Goal: Task Accomplishment & Management: Manage account settings

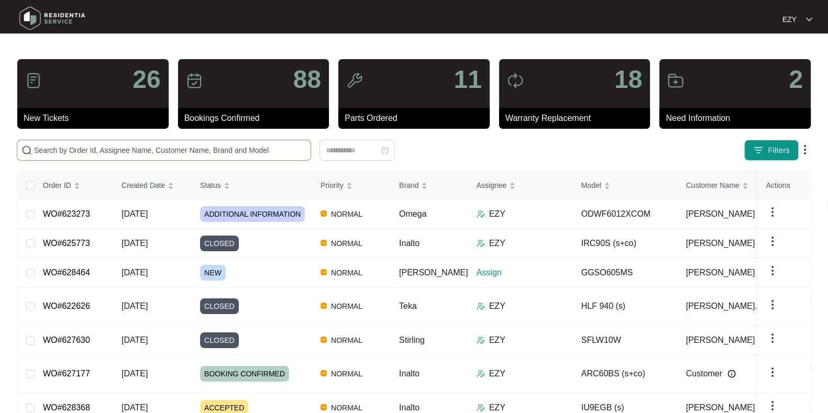
click at [221, 150] on input "text" at bounding box center [170, 151] width 272 height 12
paste input "626238"
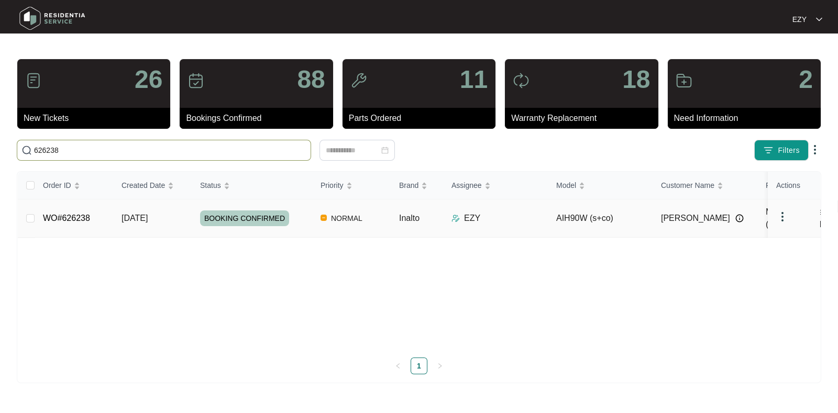
type input "626238"
click at [104, 215] on td "WO#626238" at bounding box center [74, 219] width 79 height 38
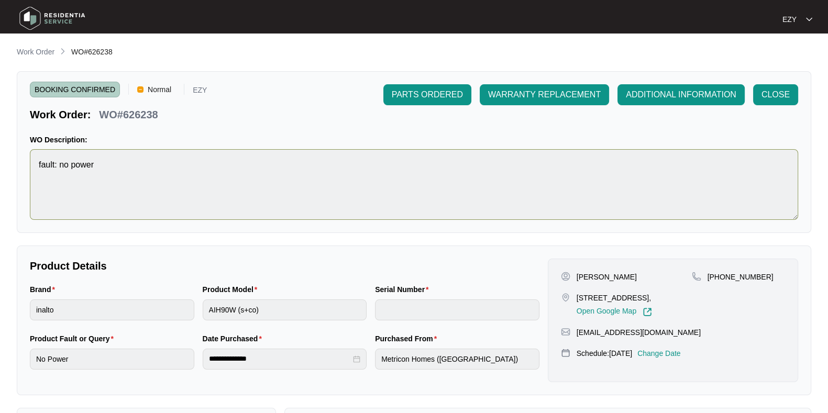
scroll to position [182, 0]
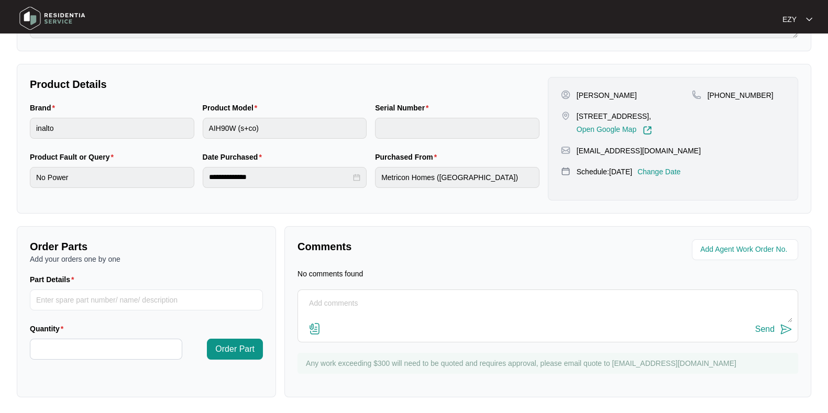
click at [388, 310] on textarea at bounding box center [547, 308] width 489 height 27
paste textarea "Internal failure in motor. Needs new motor and light switch."
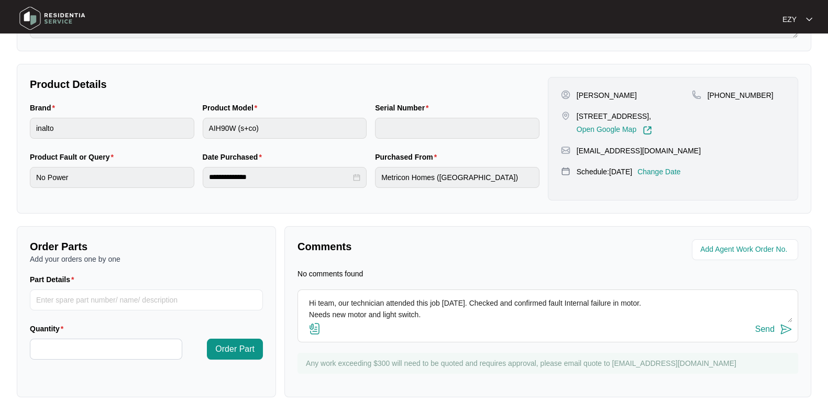
click at [309, 313] on textarea "Hi team, our technician attended this job [DATE]. Checked and confirmed fault I…" at bounding box center [547, 308] width 489 height 27
click at [557, 305] on textarea "Hi team, our technician attended this job [DATE]. Checked and confirmed fault I…" at bounding box center [547, 308] width 489 height 27
click at [637, 303] on textarea "Hi team, our technician attended this job [DATE]. Checked and confirmed fault, …" at bounding box center [547, 308] width 489 height 27
click at [761, 304] on textarea "Hi team, our technician attended this job [DATE]. Checked and confirmed fault, …" at bounding box center [547, 308] width 489 height 27
type textarea "Hi team, our technician attended this job [DATE]. Checked and confirmed fault, …"
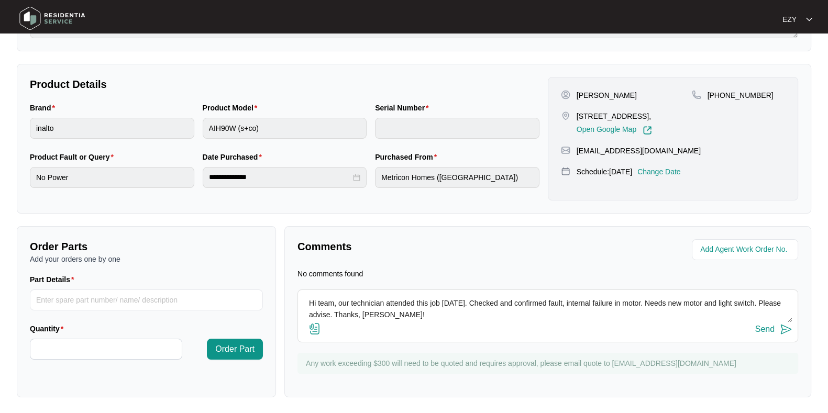
click at [764, 331] on div "Send" at bounding box center [764, 329] width 19 height 9
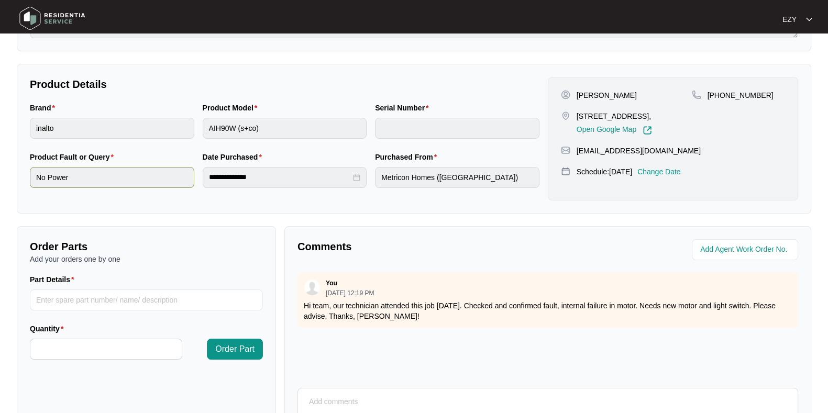
scroll to position [0, 0]
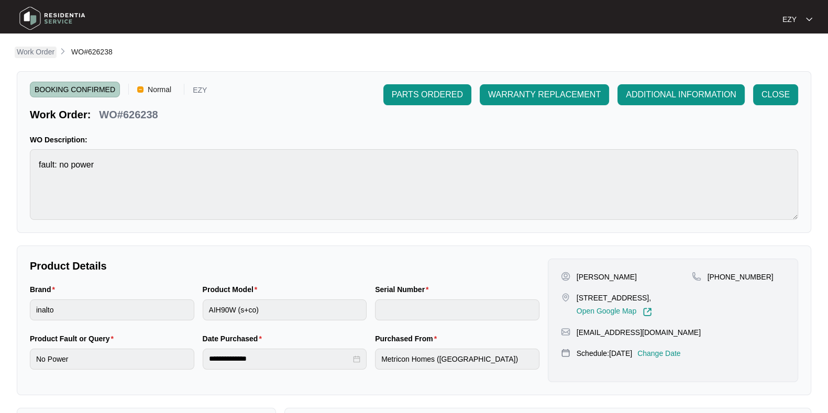
click at [30, 52] on p "Work Order" at bounding box center [36, 52] width 38 height 10
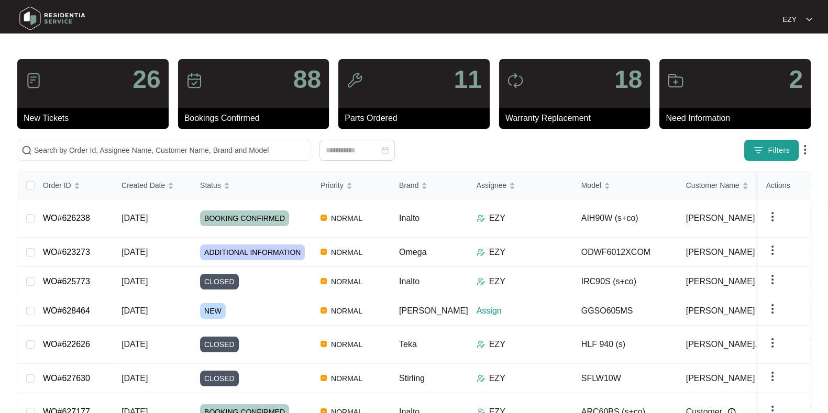
click at [789, 147] on span "Filters" at bounding box center [779, 150] width 22 height 11
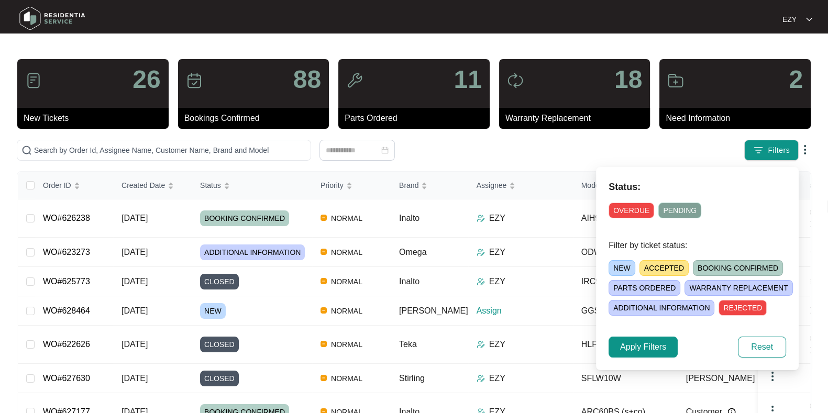
click at [616, 265] on span "NEW" at bounding box center [622, 268] width 27 height 16
click at [649, 354] on button "Apply Filters" at bounding box center [643, 347] width 69 height 21
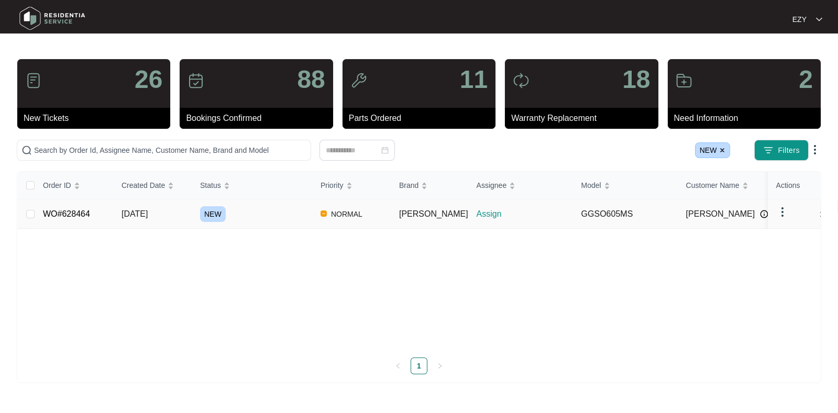
click at [271, 206] on div "NEW" at bounding box center [256, 214] width 112 height 16
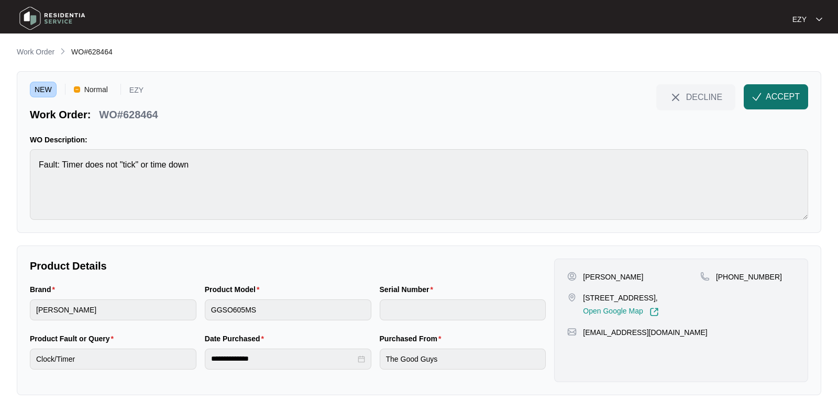
click at [762, 105] on button "ACCEPT" at bounding box center [776, 96] width 64 height 25
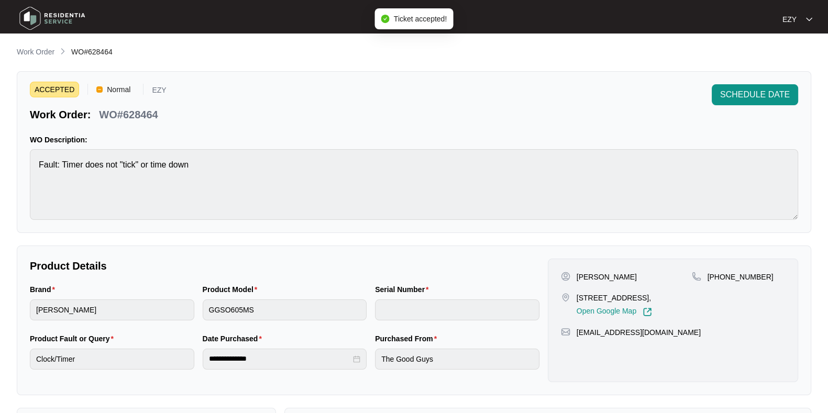
click at [144, 119] on p "WO#628464" at bounding box center [128, 114] width 59 height 15
copy div "WO#628464 SCHEDULE DATE"
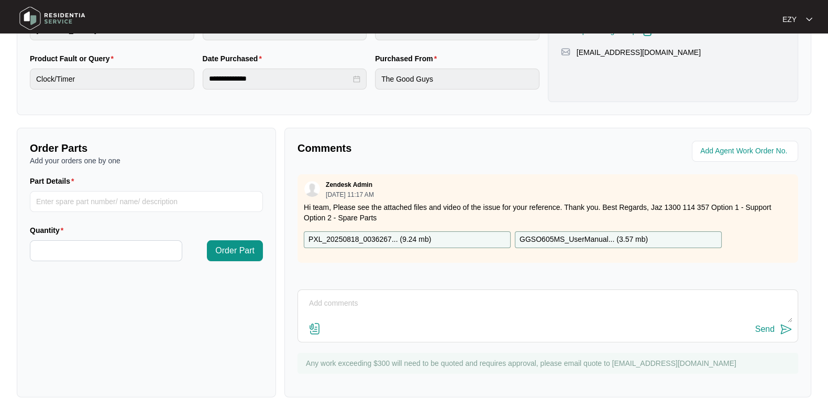
click at [447, 236] on div "PXL_20250818_0036267... ( 9.24 mb )" at bounding box center [407, 240] width 207 height 17
click at [568, 241] on p "GGSO605MS_UserManual... ( 3.57 mb )" at bounding box center [584, 240] width 128 height 12
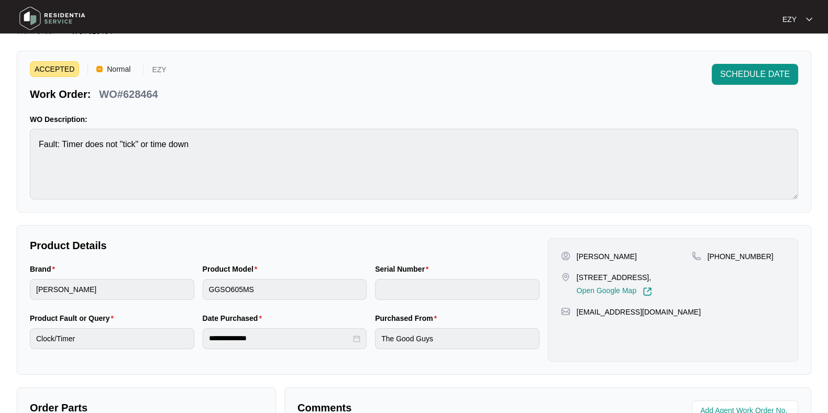
scroll to position [18, 0]
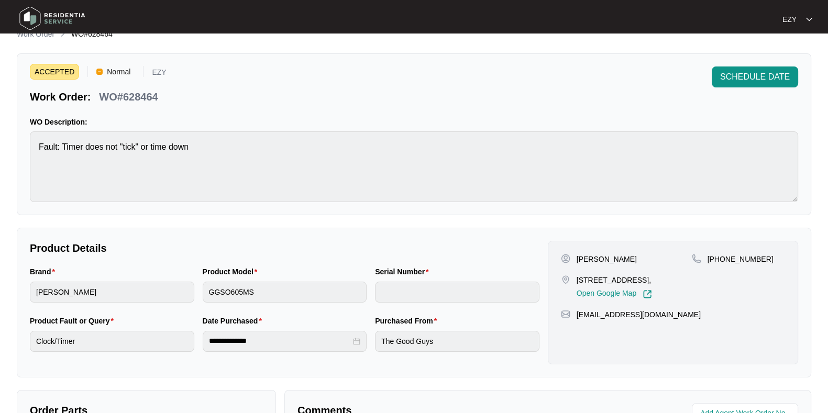
drag, startPoint x: 597, startPoint y: 289, endPoint x: 574, endPoint y: 276, distance: 25.8
click at [574, 276] on div "[STREET_ADDRESS], Open Google Map" at bounding box center [626, 287] width 131 height 24
copy p "[STREET_ADDRESS],"
click at [580, 254] on p "[PERSON_NAME]" at bounding box center [607, 259] width 60 height 10
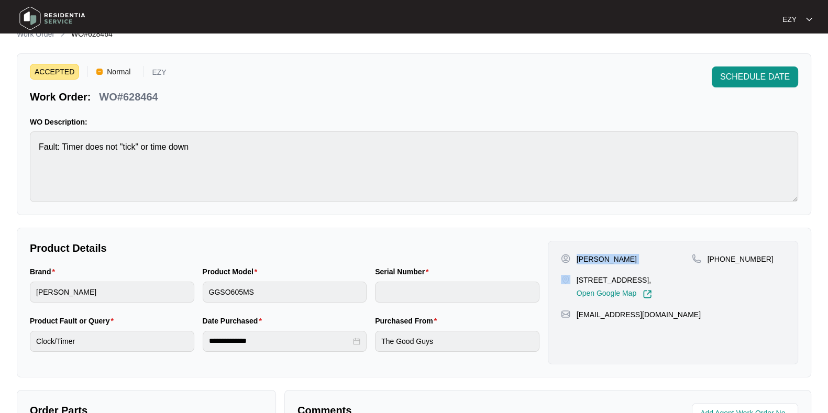
click at [580, 254] on p "[PERSON_NAME]" at bounding box center [607, 259] width 60 height 10
copy p "[PERSON_NAME]"
drag, startPoint x: 778, startPoint y: 260, endPoint x: 721, endPoint y: 258, distance: 56.6
click at [721, 258] on div "[PHONE_NUMBER]" at bounding box center [738, 259] width 93 height 10
copy p "459697953"
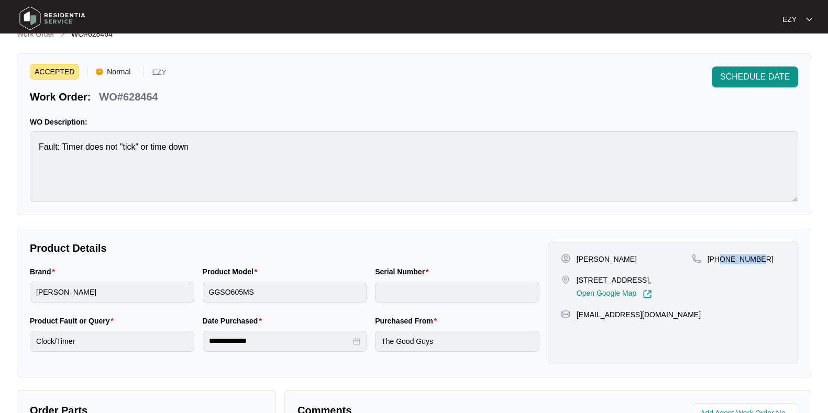
scroll to position [0, 0]
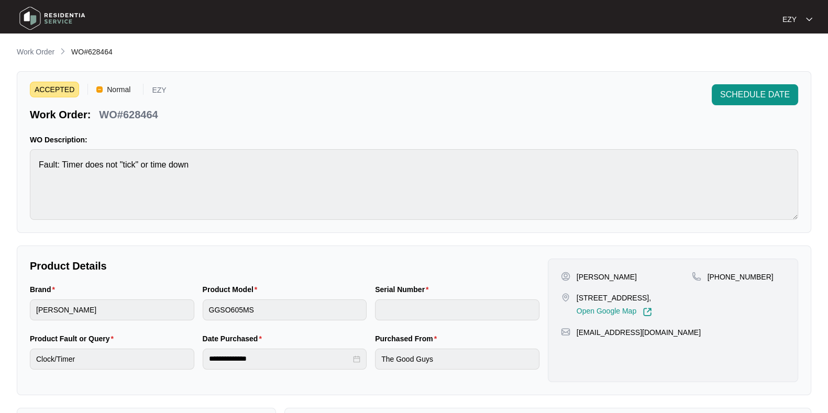
click at [39, 61] on div "**********" at bounding box center [414, 362] width 795 height 632
click at [38, 58] on link "Work Order" at bounding box center [36, 53] width 42 height 12
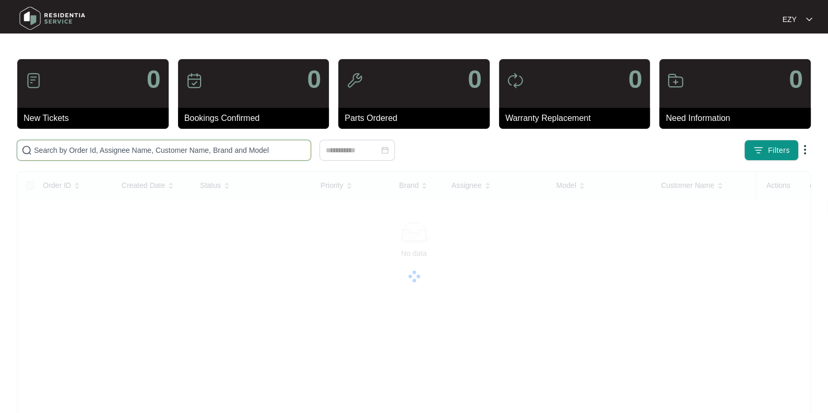
click at [204, 145] on input "text" at bounding box center [170, 151] width 272 height 12
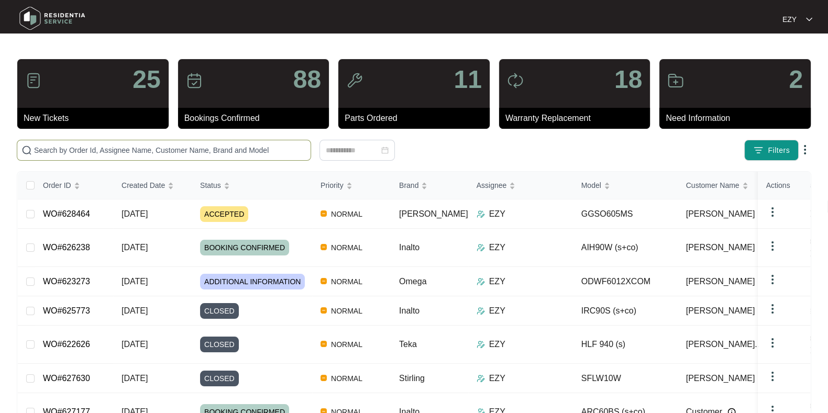
paste input "612515"
click at [204, 145] on input "612515" at bounding box center [170, 151] width 272 height 12
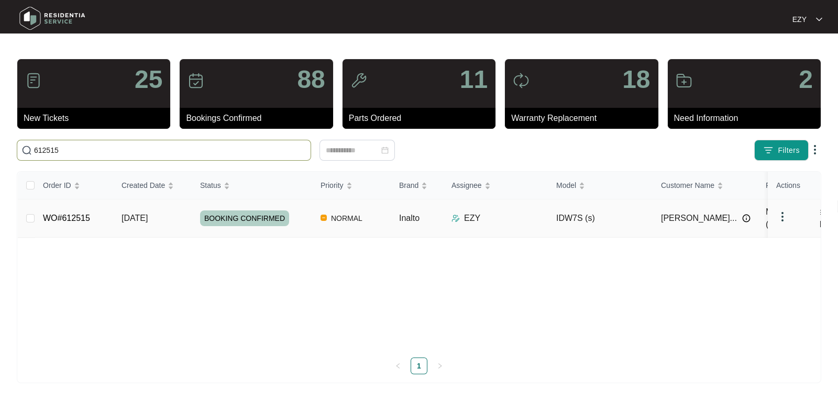
type input "612515"
click at [182, 216] on td "[DATE]" at bounding box center [152, 219] width 79 height 38
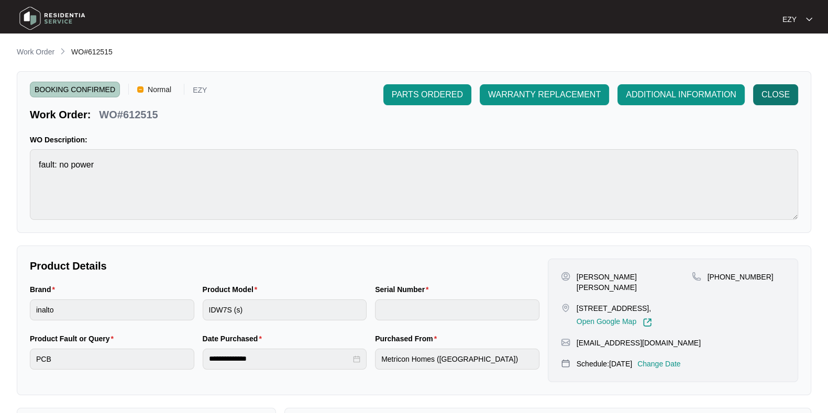
click at [786, 101] on span "CLOSE" at bounding box center [776, 95] width 28 height 13
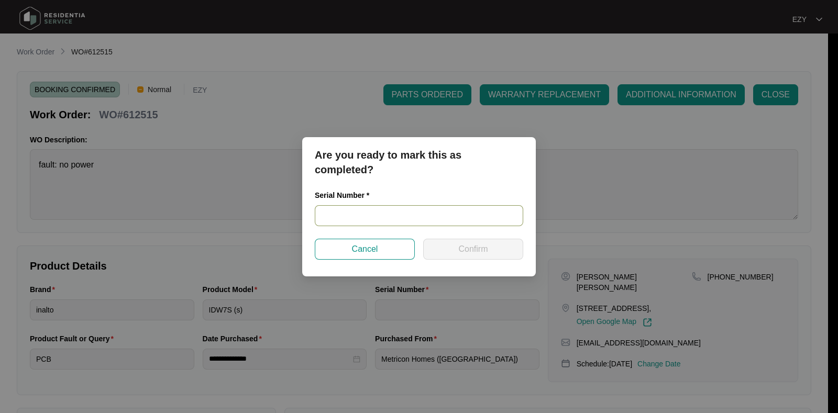
click at [430, 217] on input "text" at bounding box center [419, 215] width 209 height 21
paste input "22073385020200047"
type input "22073385020200047"
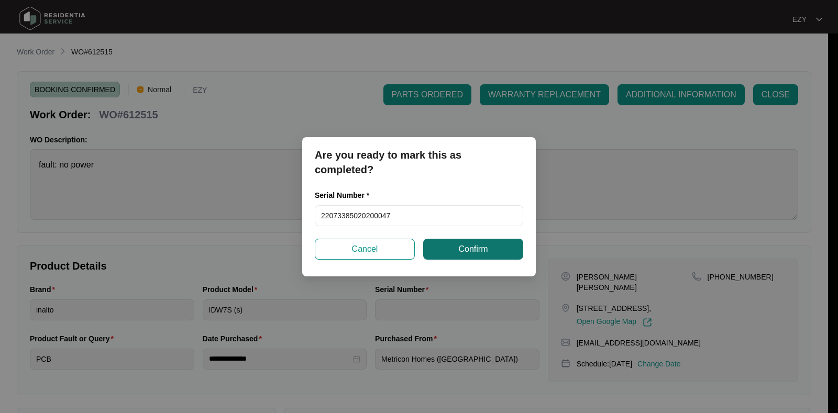
click at [462, 255] on button "Confirm" at bounding box center [473, 249] width 100 height 21
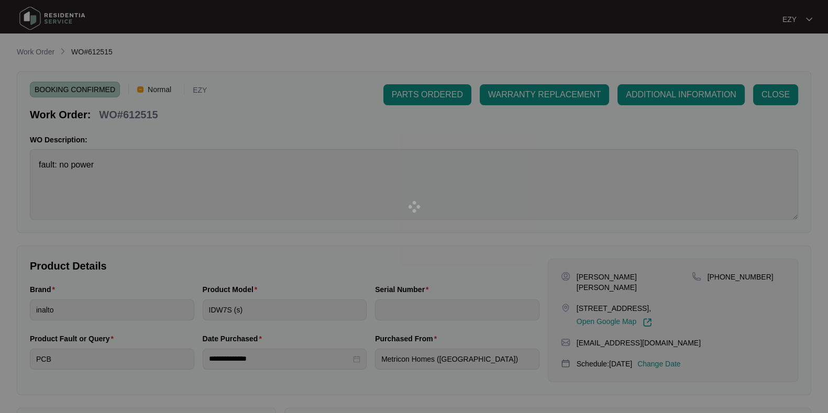
type input "22073385020200047"
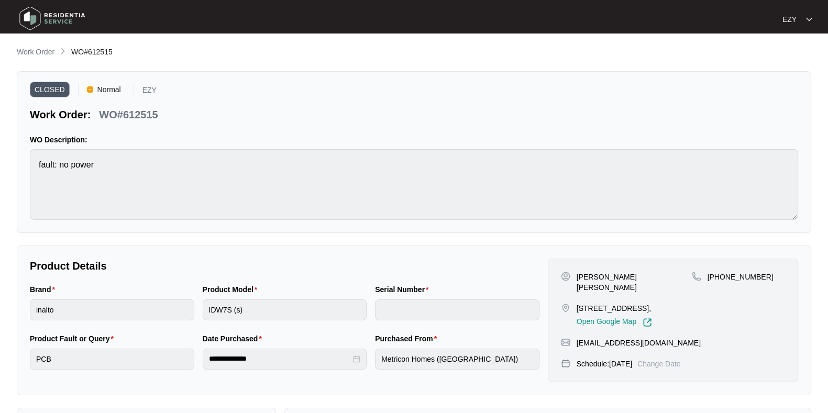
type input "22073385020200047"
